Goal: Use online tool/utility

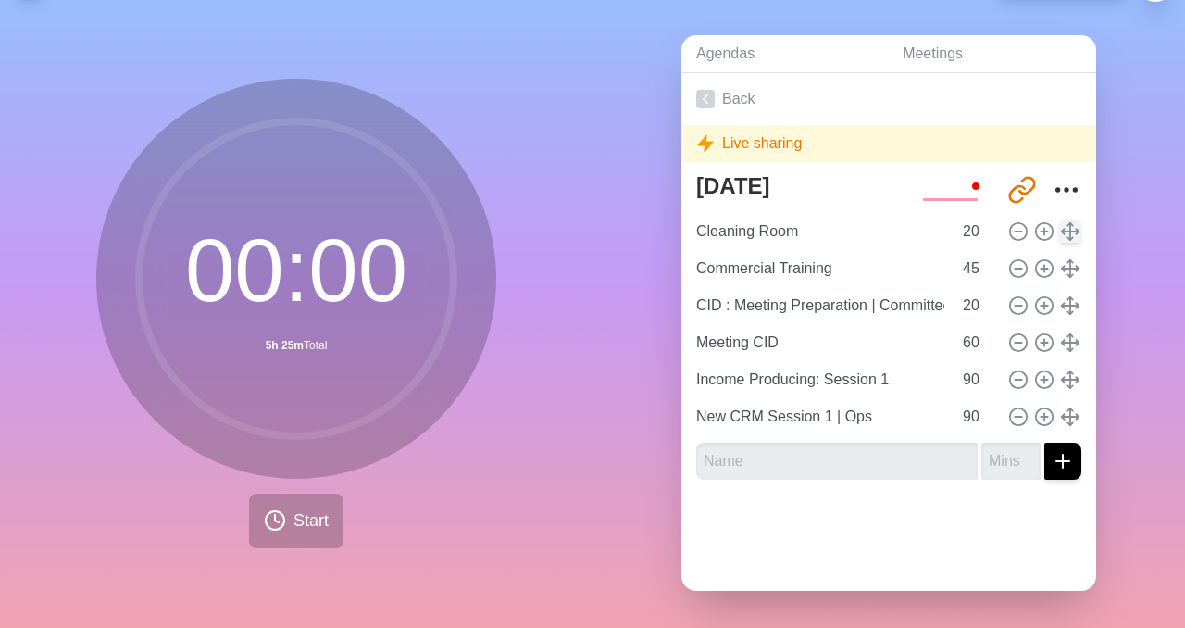
scroll to position [46, 0]
click at [1017, 231] on line at bounding box center [1018, 231] width 6 height 0
type input "Commercial Training"
type input "45"
type input "CID : Meeting Preparation | Committees & Webinar"
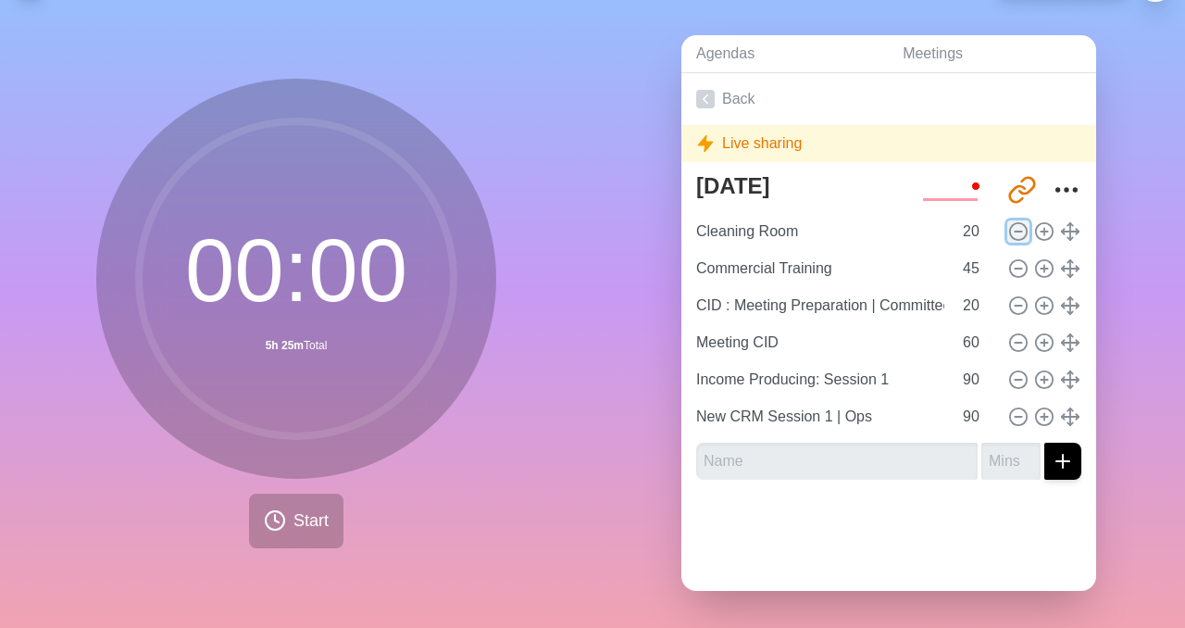
type input "20"
type input "Meeting CID"
type input "60"
type input "Income Producing: Session 1"
type input "90"
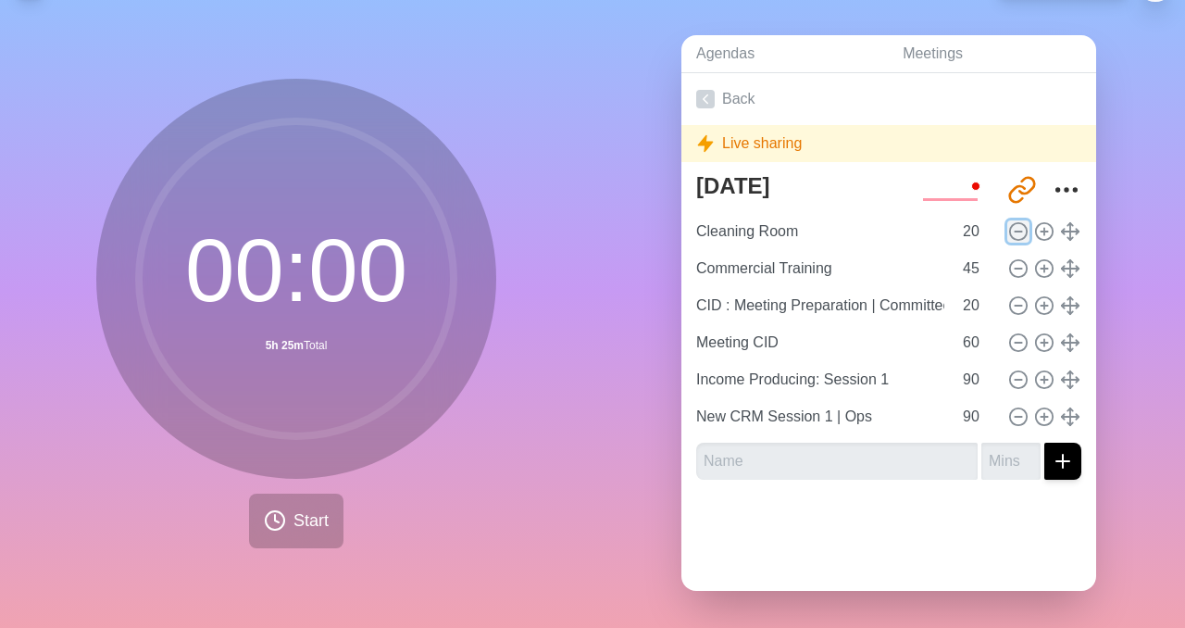
type input "New CRM Session 1 | Ops"
